Goal: Information Seeking & Learning: Learn about a topic

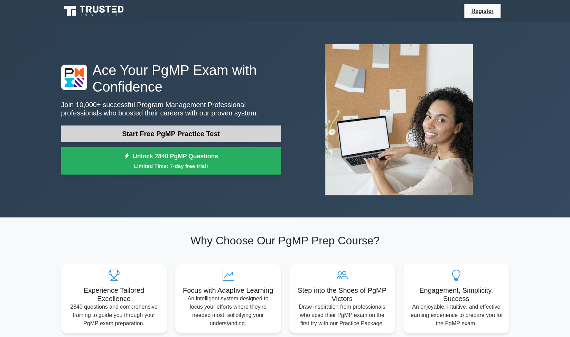
click at [221, 132] on link "Start Free PgMP Practice Test" at bounding box center [171, 133] width 220 height 17
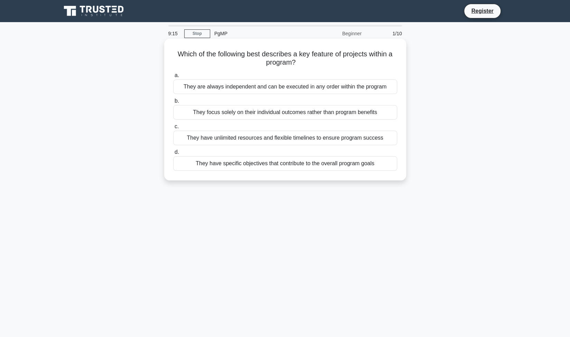
click at [259, 164] on div "They have specific objectives that contribute to the overall program goals" at bounding box center [285, 163] width 224 height 15
click at [173, 154] on input "d. They have specific objectives that contribute to the overall program goals" at bounding box center [173, 152] width 0 height 4
click at [266, 88] on div "Throughout the program lifecycle, as benefits are realized or new benefits are …" at bounding box center [285, 86] width 224 height 15
click at [173, 78] on input "a. Throughout the program lifecycle, as benefits are realized or new benefits a…" at bounding box center [173, 75] width 0 height 4
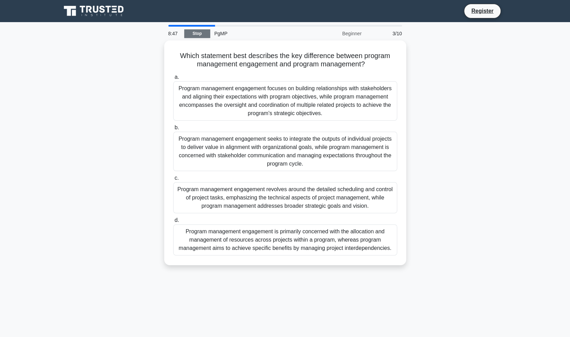
click at [206, 35] on link "Stop" at bounding box center [197, 33] width 26 height 9
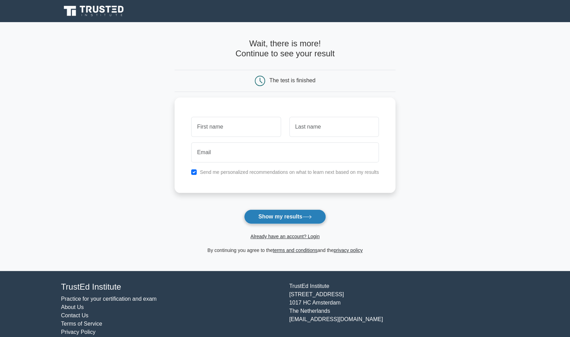
click at [296, 214] on button "Show my results" at bounding box center [285, 216] width 82 height 15
click at [112, 11] on icon at bounding box center [94, 10] width 66 height 13
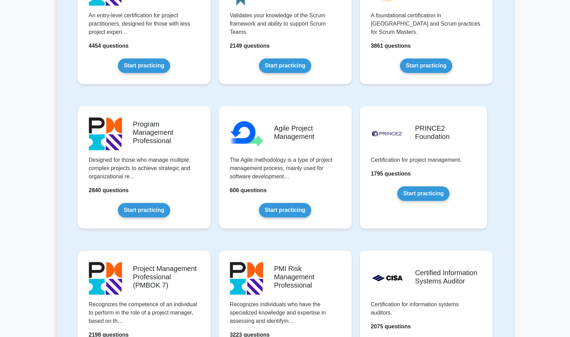
scroll to position [345, 0]
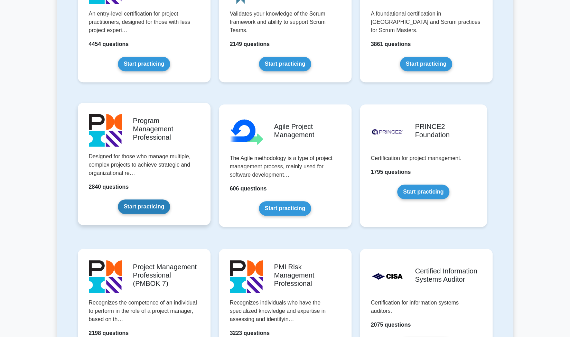
click at [142, 199] on link "Start practicing" at bounding box center [144, 206] width 52 height 15
